Goal: Information Seeking & Learning: Learn about a topic

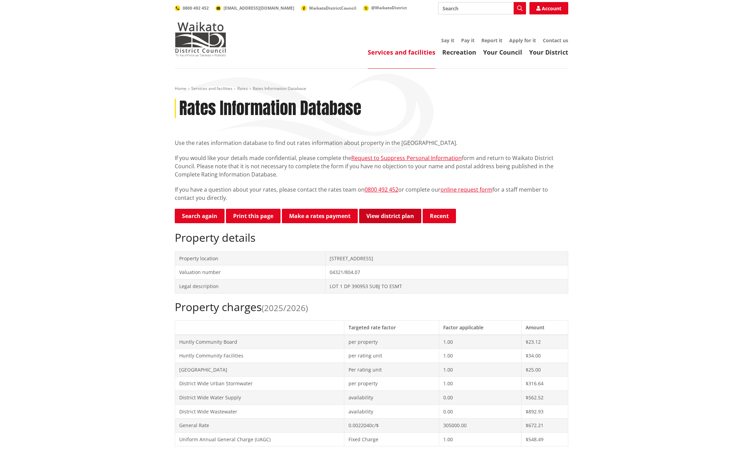
click at [400, 216] on link "View district plan" at bounding box center [390, 216] width 62 height 14
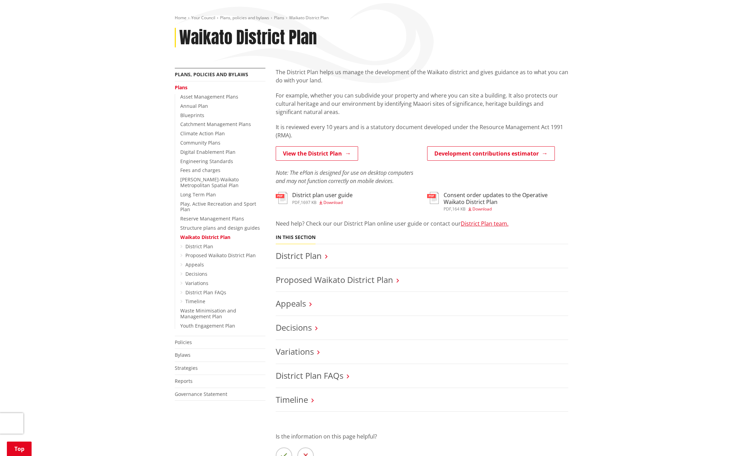
scroll to position [75, 0]
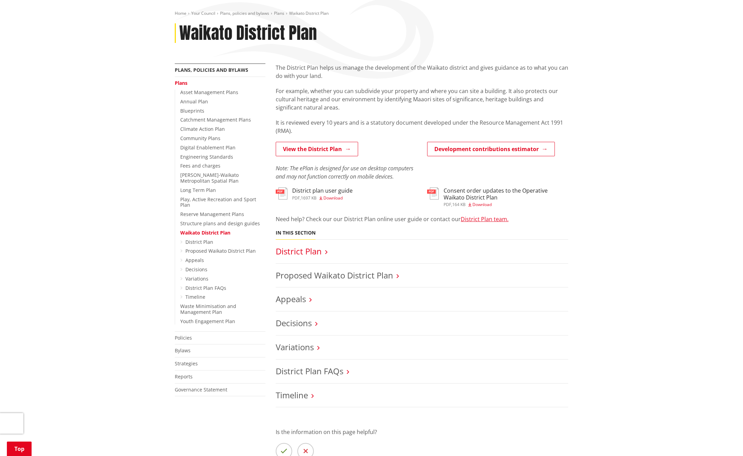
click at [306, 252] on link "District Plan" at bounding box center [299, 251] width 46 height 11
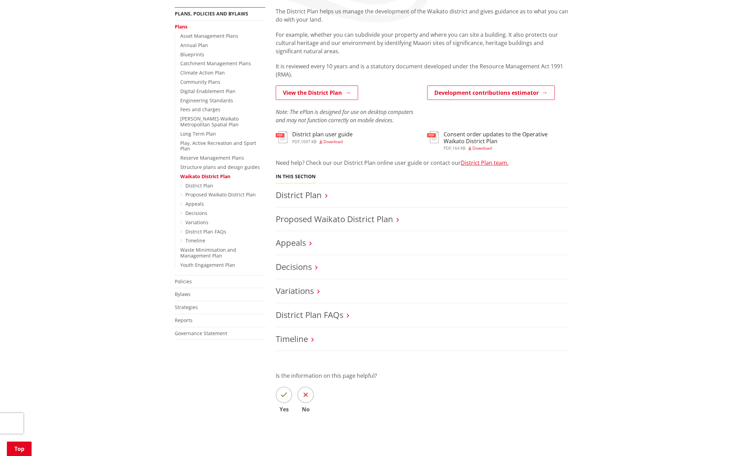
scroll to position [134, 0]
click at [301, 217] on link "Proposed Waikato District Plan" at bounding box center [334, 216] width 117 height 11
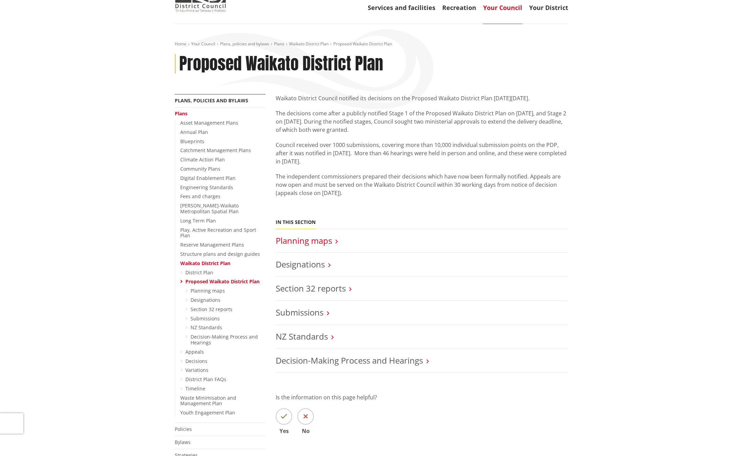
scroll to position [45, 0]
click at [305, 267] on link "Designations" at bounding box center [300, 263] width 49 height 11
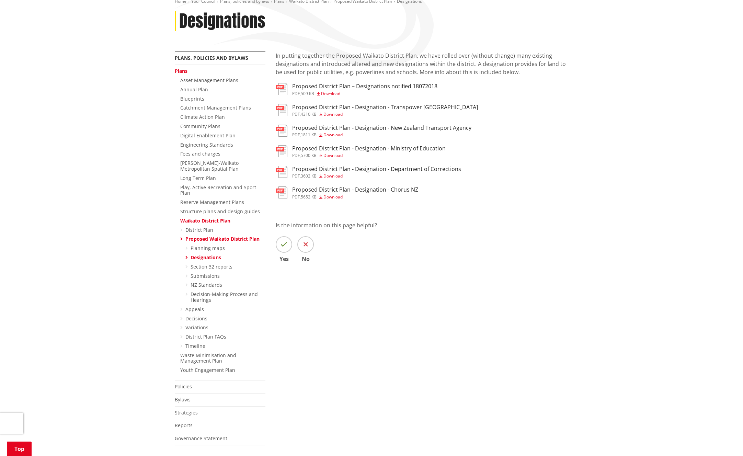
scroll to position [89, 0]
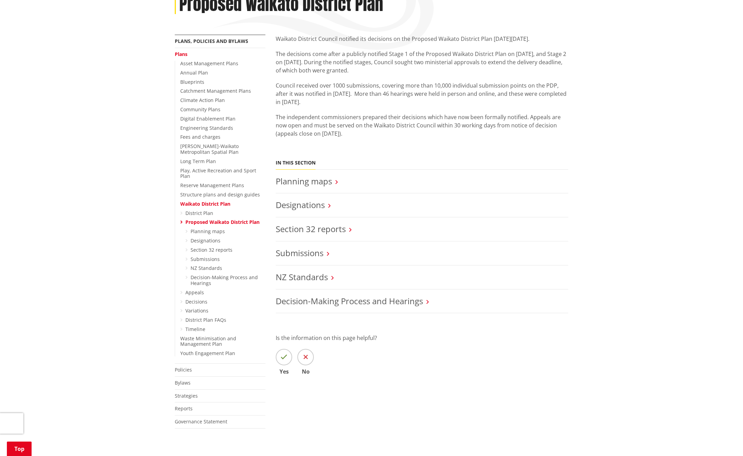
scroll to position [107, 0]
